Goal: Browse casually

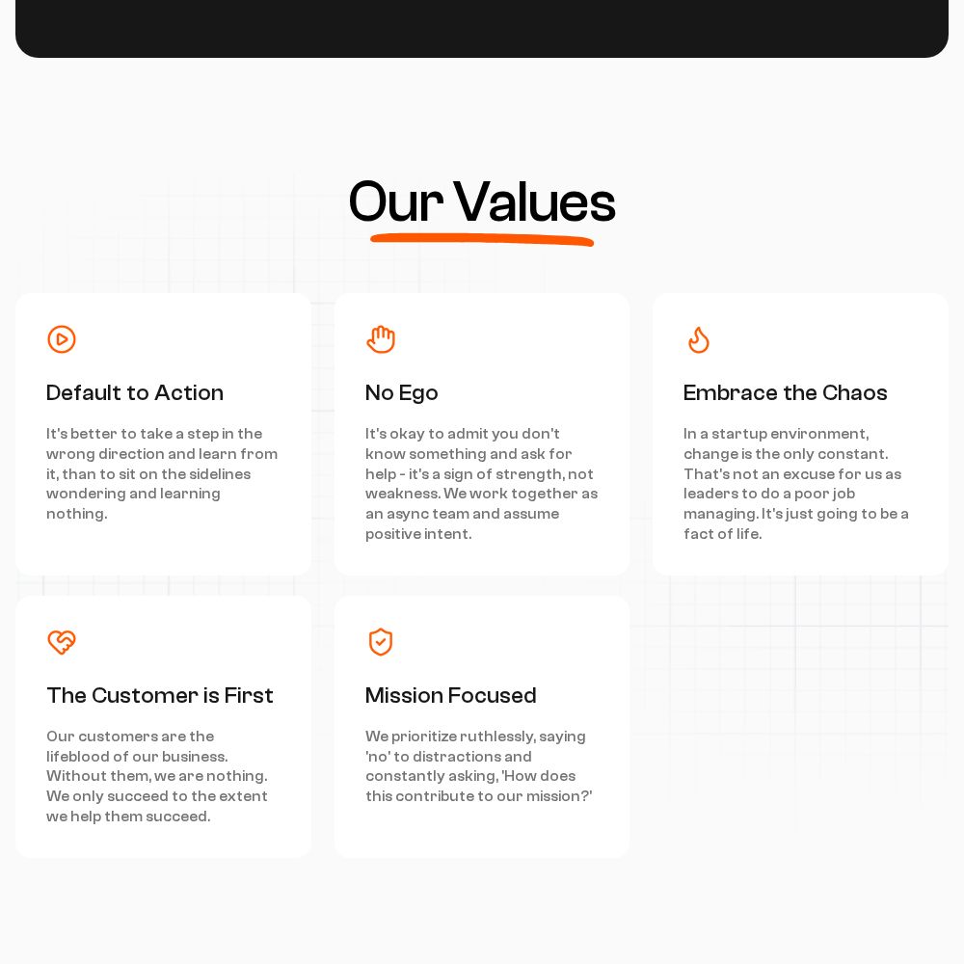
scroll to position [8677, 0]
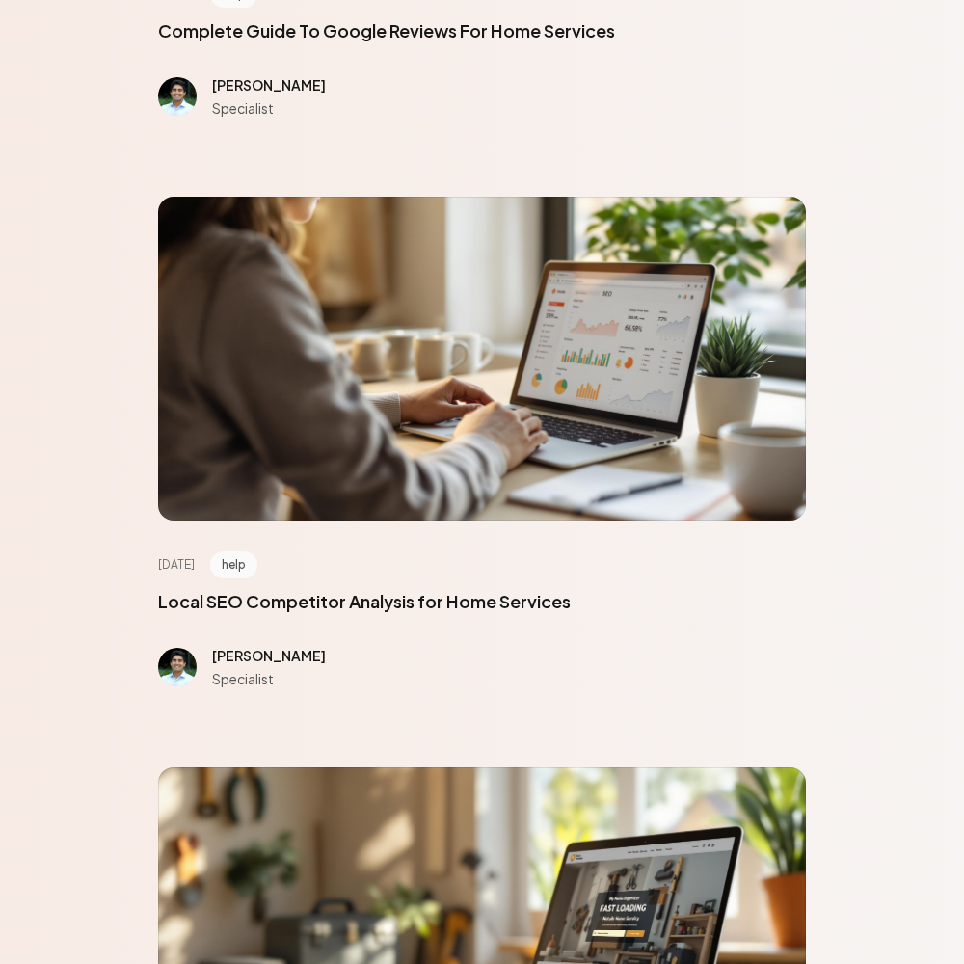
scroll to position [8677, 0]
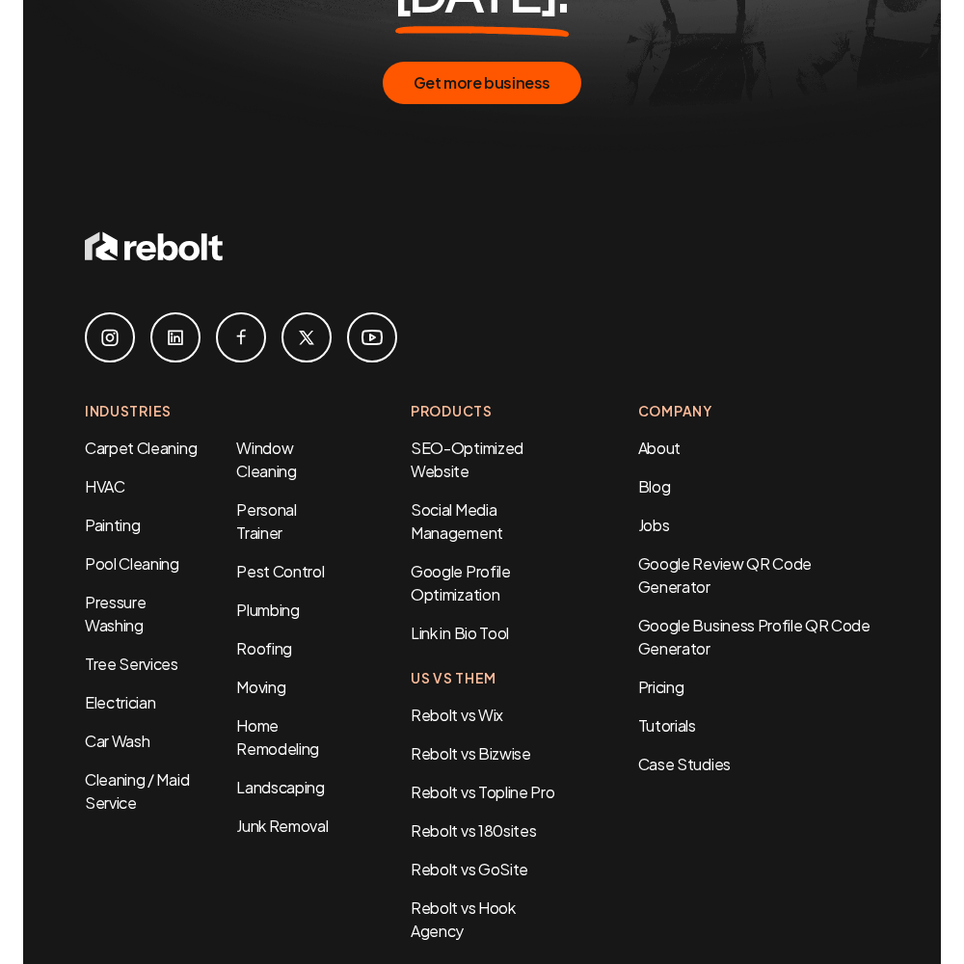
scroll to position [1132, 0]
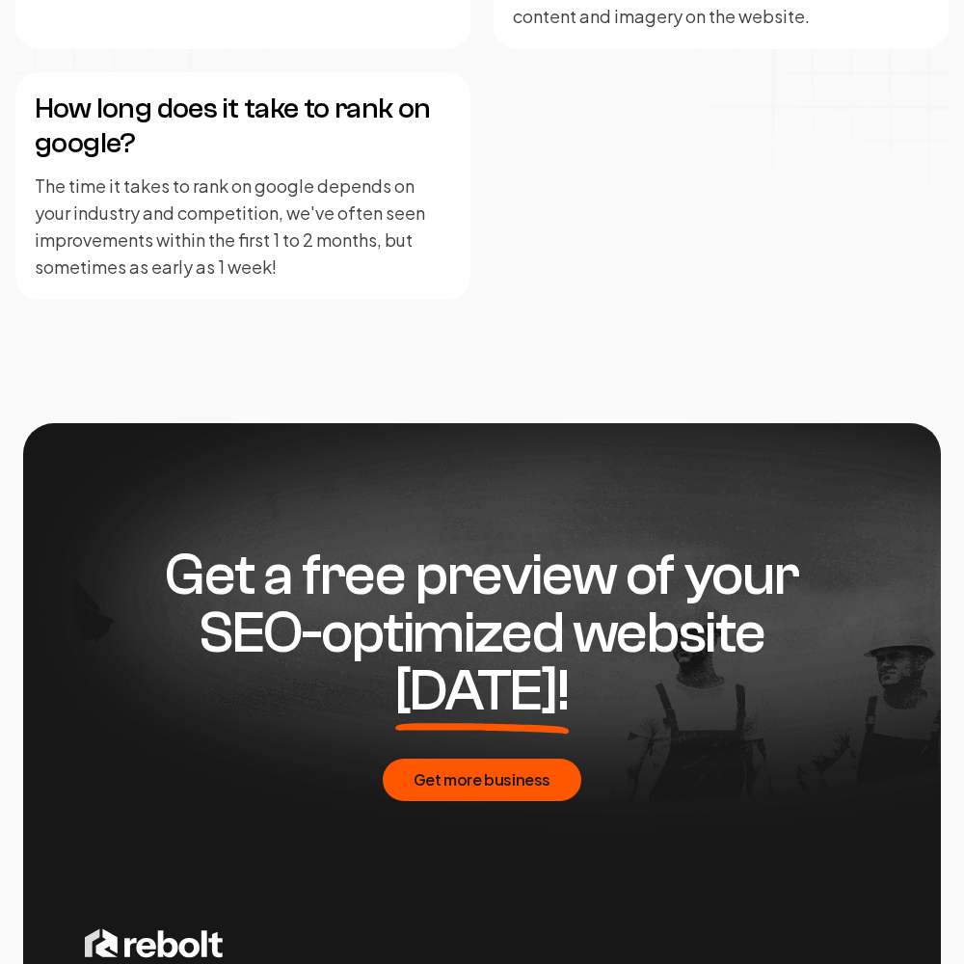
scroll to position [4694, 0]
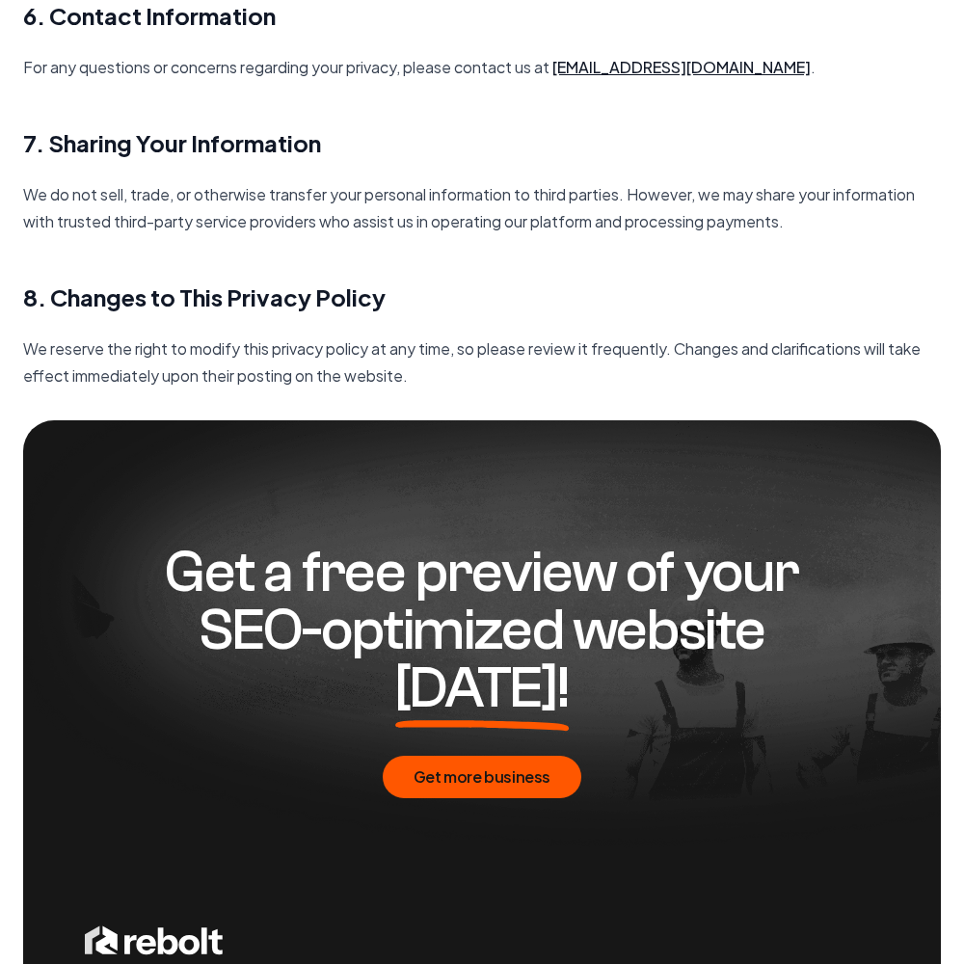
scroll to position [2790, 0]
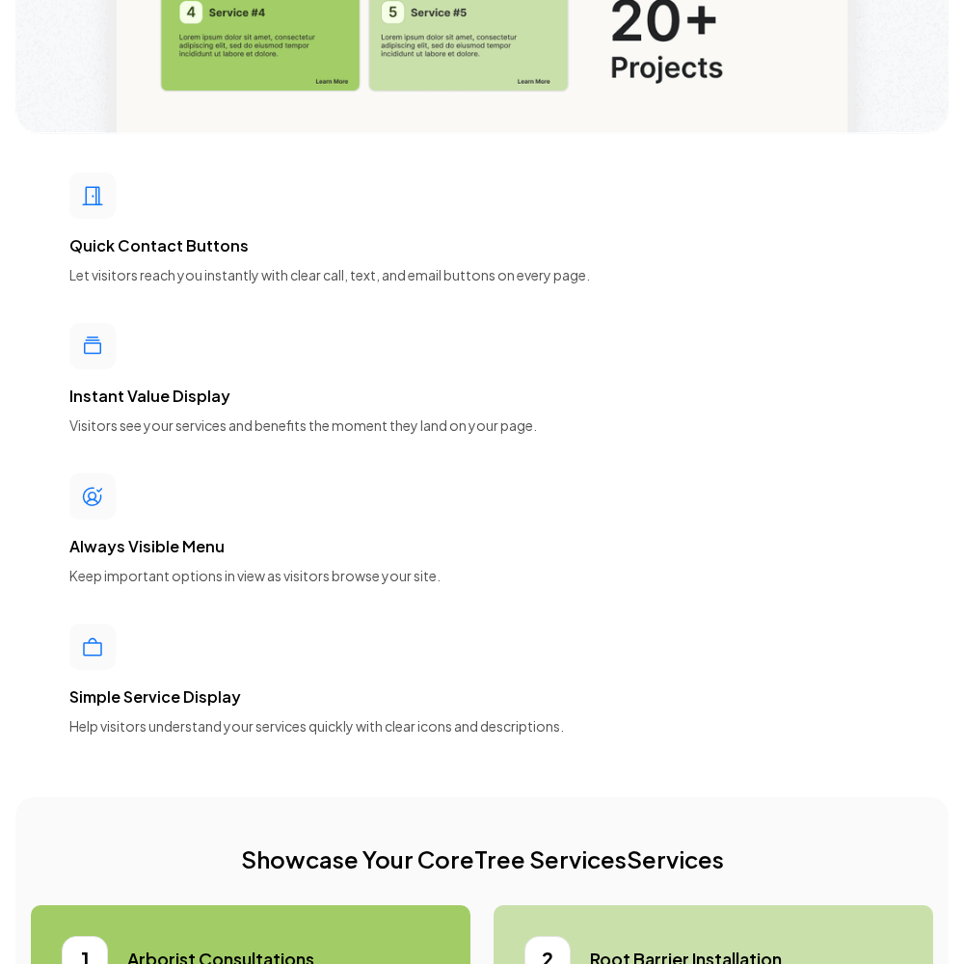
scroll to position [8677, 0]
